Goal: Find specific page/section: Find specific page/section

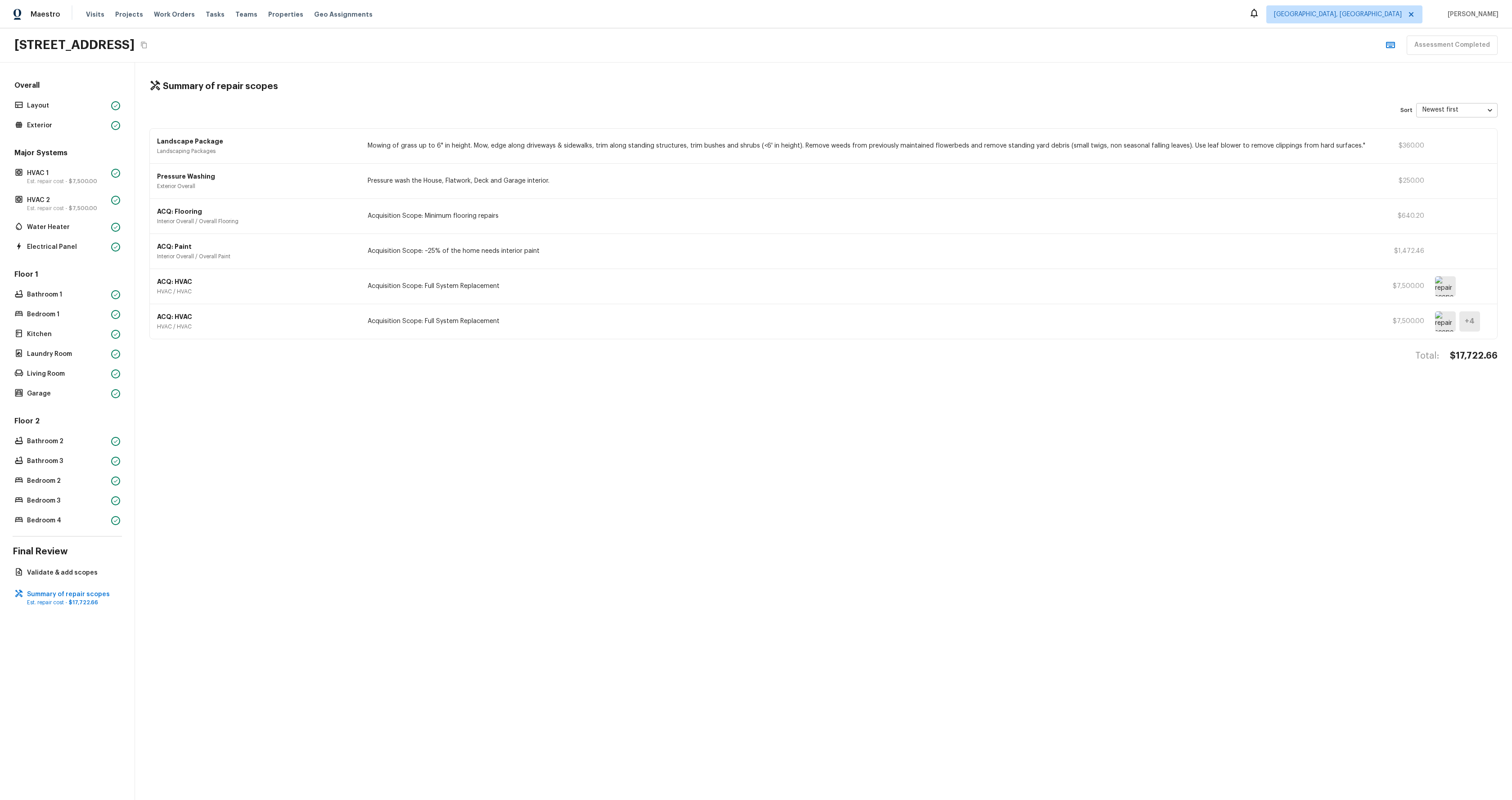
click at [481, 478] on div "Summary of repair scopes Sort Newest first newestFirst ​ Landscape Package Land…" at bounding box center [824, 431] width 1377 height 738
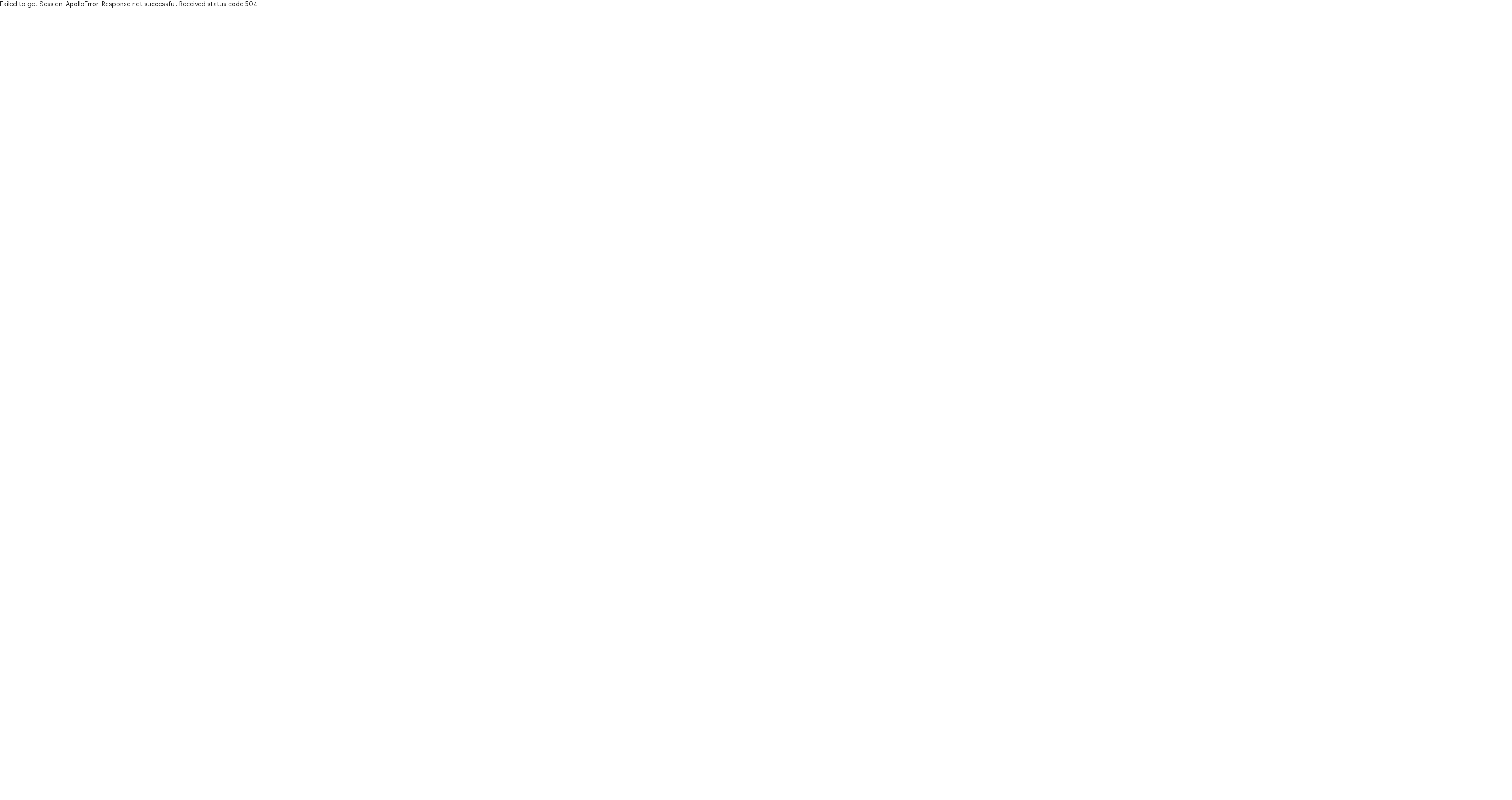
click at [446, 9] on html "Failed to get Session: ApolloError: Response not successful: Received status co…" at bounding box center [756, 4] width 1512 height 9
click at [302, 9] on html "Failed to get Session: ApolloError: Response not successful: Received status co…" at bounding box center [756, 4] width 1512 height 9
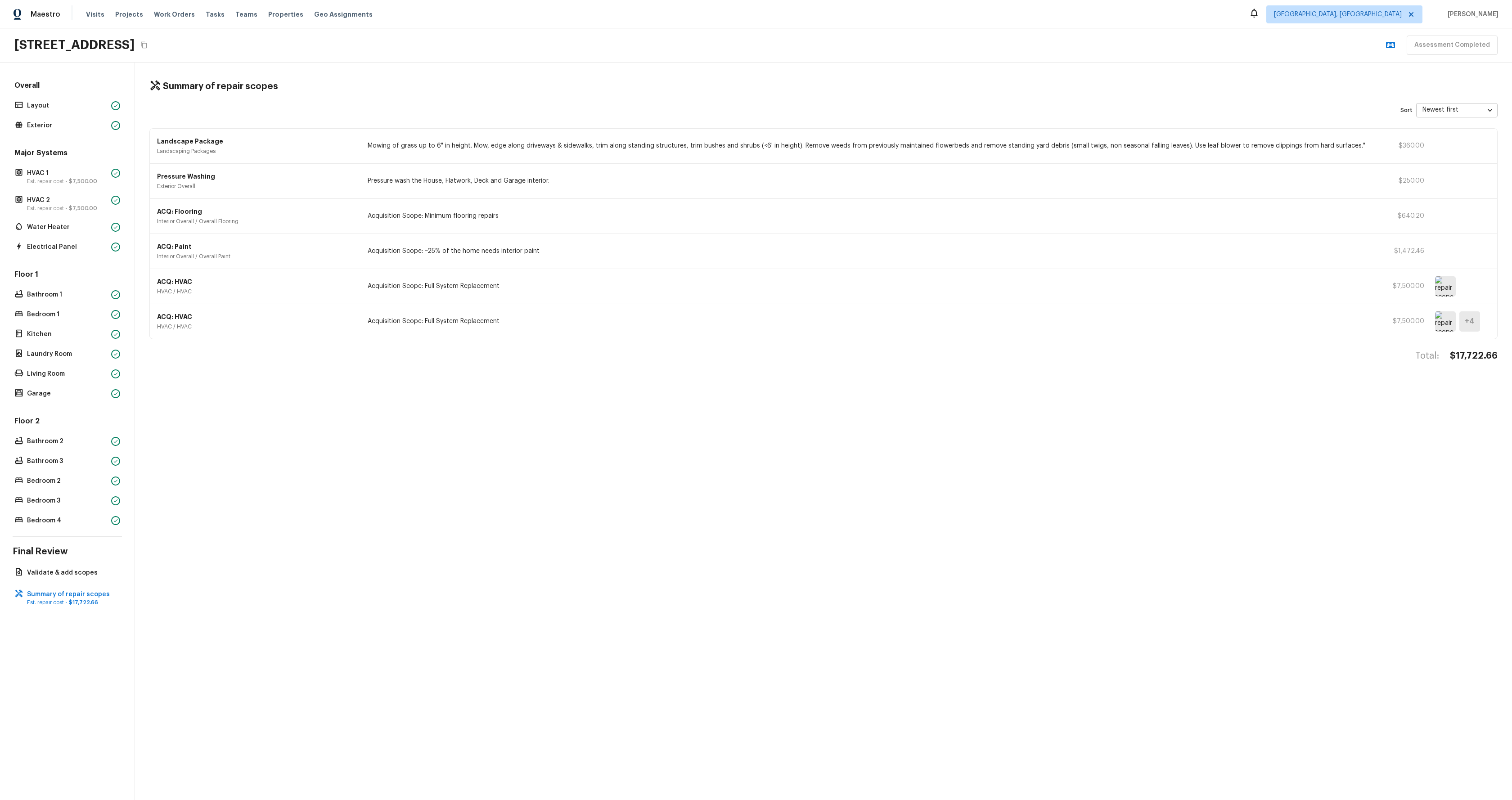
click at [355, 452] on div "Summary of repair scopes Sort Newest first newestFirst ​ Landscape Package Land…" at bounding box center [824, 431] width 1377 height 738
click at [382, 423] on div "Summary of repair scopes Sort Newest first newestFirst ​ Landscape Package Land…" at bounding box center [824, 431] width 1377 height 738
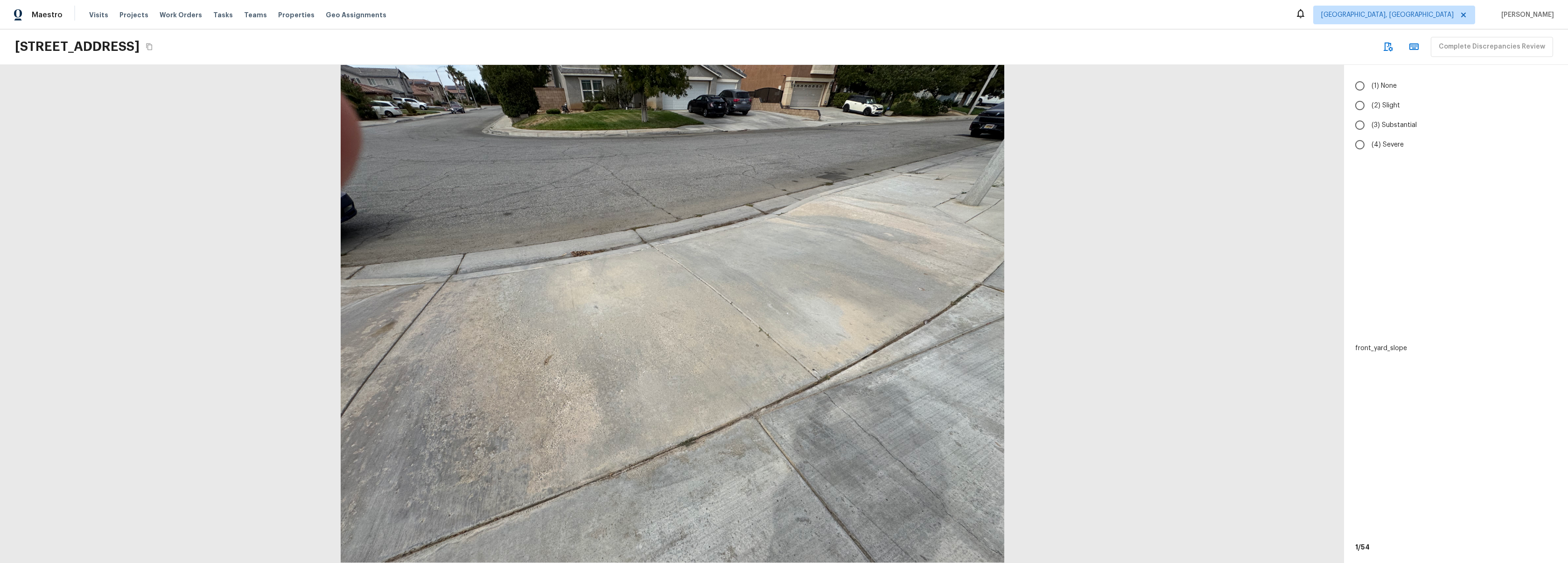
click at [1088, 390] on div at bounding box center [673, 314] width 1344 height 498
click at [158, 415] on div at bounding box center [672, 314] width 1344 height 498
